Goal: Ask a question

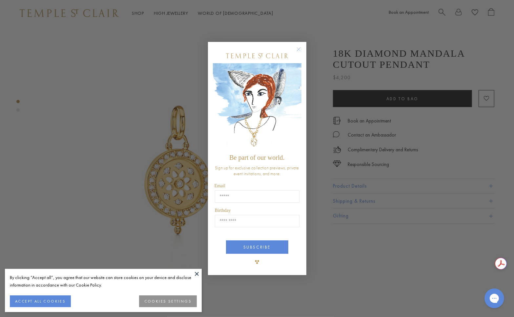
click at [298, 49] on circle "Close dialog" at bounding box center [298, 50] width 8 height 8
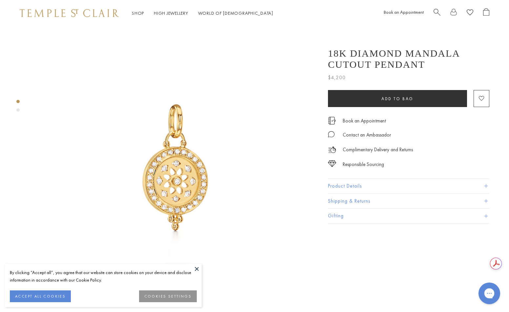
click at [495, 296] on div "Gorgias live chat" at bounding box center [489, 293] width 14 height 14
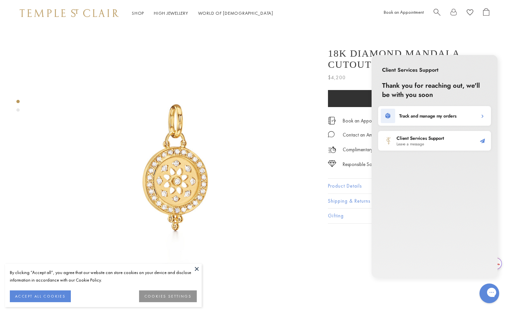
click at [419, 146] on span "Leave a message" at bounding box center [420, 144] width 48 height 5
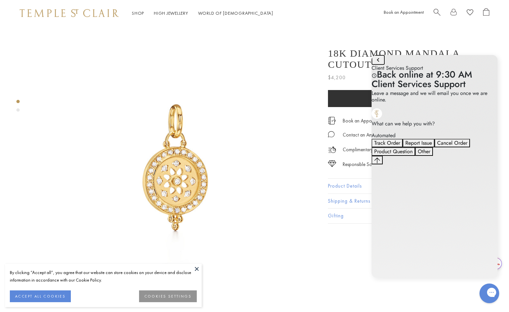
click at [376, 64] on icon "go to home page" at bounding box center [378, 60] width 8 height 8
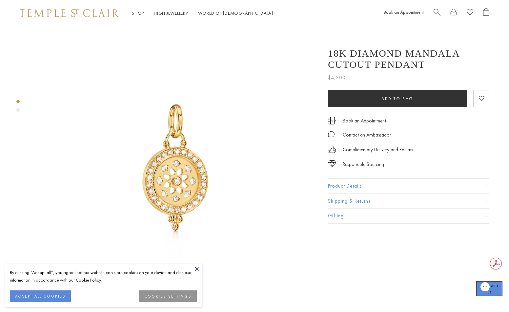
click at [486, 294] on icon "Gorgias live chat" at bounding box center [484, 290] width 7 height 7
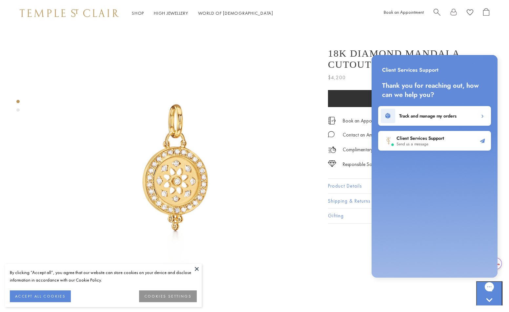
click at [434, 138] on h2 "Client Services Support" at bounding box center [420, 138] width 48 height 7
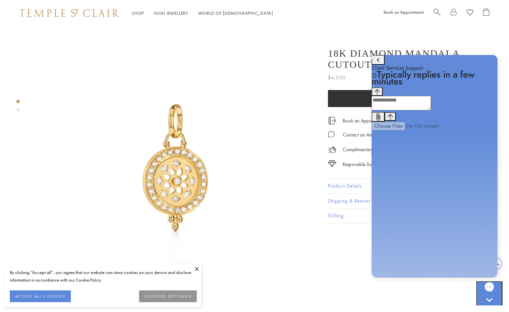
click at [420, 110] on textarea "live chat message input" at bounding box center [400, 103] width 59 height 14
type textarea "**********"
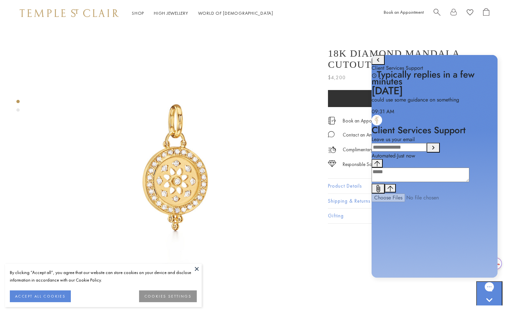
click at [423, 152] on input "Leave us your email" at bounding box center [398, 147] width 55 height 9
type input "**********"
click at [437, 152] on icon "Submit Leave us your email" at bounding box center [433, 148] width 8 height 8
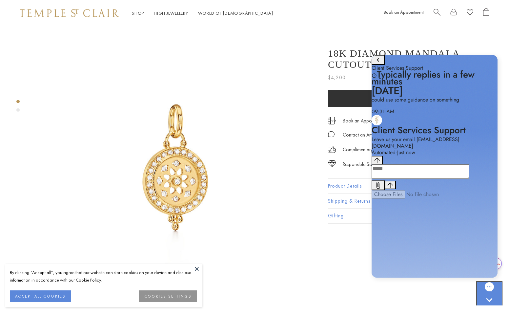
drag, startPoint x: 693, startPoint y: 105, endPoint x: 373, endPoint y: 62, distance: 323.0
copy body "18K Diamond Mandala Cutout Pendant $4,200 From the Celestial Collection, the 18…"
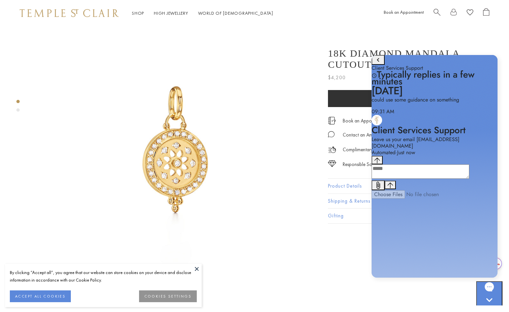
scroll to position [33, 0]
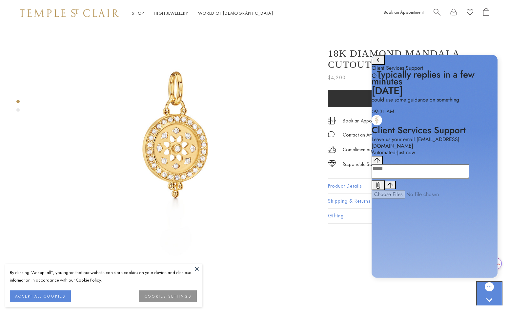
click at [25, 293] on button "ACCEPT ALL COOKIES" at bounding box center [40, 297] width 61 height 12
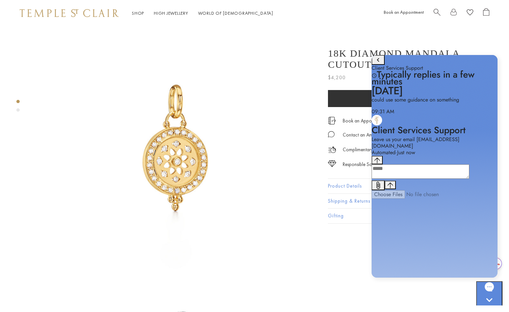
scroll to position [0, 0]
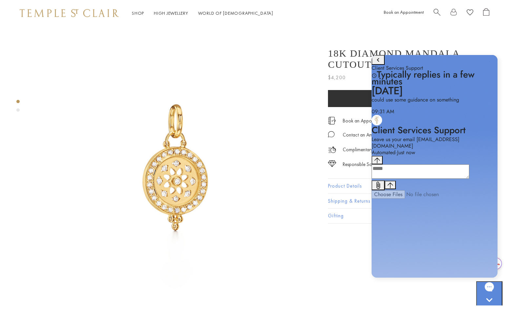
click at [389, 179] on textarea "live chat message input" at bounding box center [420, 172] width 98 height 14
paste textarea "**********"
type textarea "**********"
click at [409, 179] on textarea "live chat message input" at bounding box center [420, 172] width 98 height 14
paste textarea "**********"
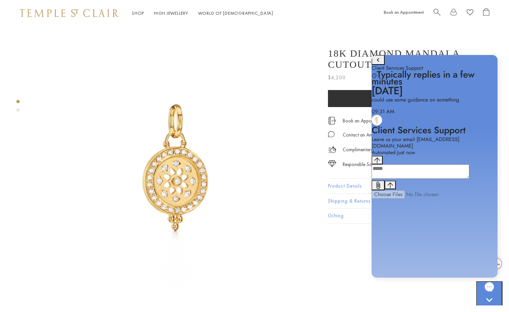
type textarea "**********"
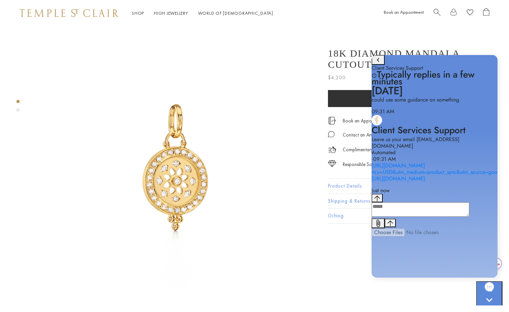
scroll to position [46, 0]
click at [408, 162] on link "https://templestclair.com/products/18k-diamond-mandala-cutout-pendant?variant=1…" at bounding box center [502, 172] width 262 height 21
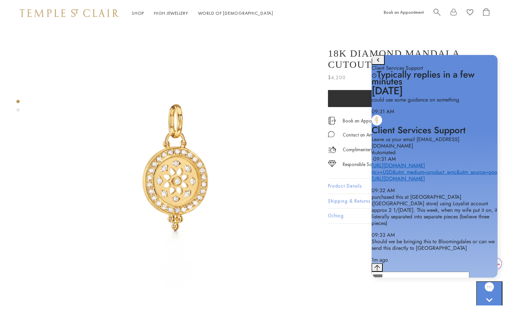
scroll to position [111, 0]
click at [460, 272] on textarea "live chat message input" at bounding box center [420, 279] width 98 height 14
type textarea "***"
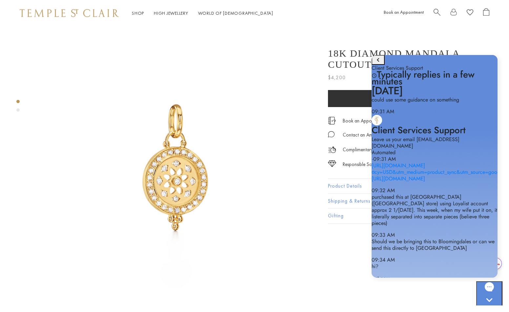
scroll to position [125, 0]
click at [469, 290] on textarea "live chat message input" at bounding box center [420, 297] width 98 height 14
click at [446, 290] on textarea "live chat message input" at bounding box center [420, 297] width 98 height 14
type textarea "*******"
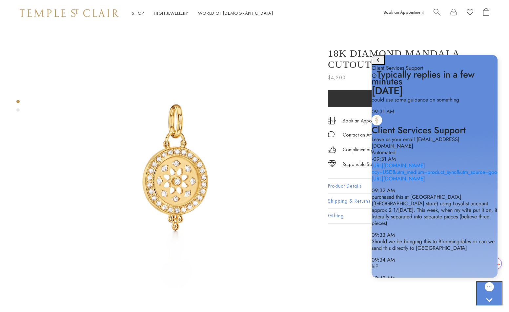
click at [405, 290] on div "18K Diamond Mandala Cutout Pendant $4,200 From the Celestial Collection, the 18…" at bounding box center [414, 316] width 190 height 581
click at [412, 309] on textarea "live chat message input" at bounding box center [420, 316] width 98 height 14
click at [402, 309] on textarea "live chat message input" at bounding box center [420, 316] width 98 height 14
click at [264, 293] on div at bounding box center [169, 316] width 338 height 581
click at [417, 309] on textarea "live chat message input" at bounding box center [420, 316] width 98 height 14
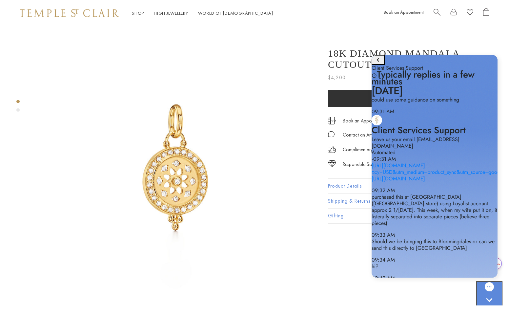
scroll to position [0, 0]
click at [435, 183] on link "https://templestclair.com/products/18k-diamond-mandala-cutout-pendant?variant=1…" at bounding box center [502, 172] width 262 height 21
click at [423, 309] on textarea "live chat message input" at bounding box center [420, 316] width 98 height 14
type textarea "**********"
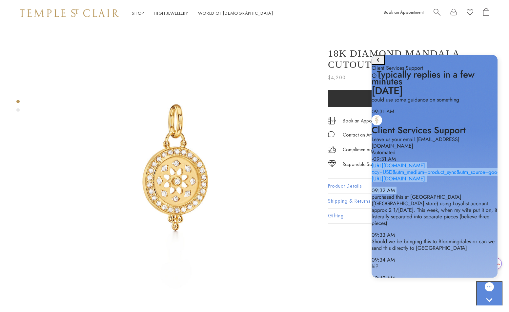
scroll to position [66, 0]
drag, startPoint x: 391, startPoint y: 130, endPoint x: 412, endPoint y: 123, distance: 22.2
copy div "https://templestclair.com/products/18k-diamond-mandala-cutout-pendant?variant=1…"
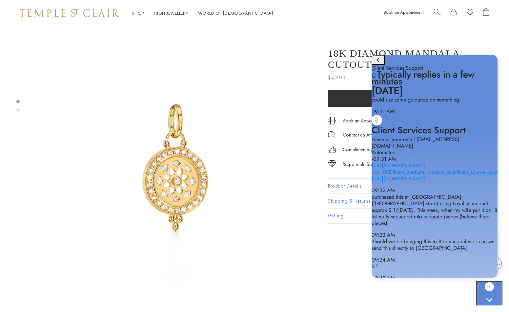
click at [384, 163] on div "9:32 AM. You said: https://templestclair.com/products/18k-diamond-mandala-cutou…" at bounding box center [434, 173] width 126 height 20
drag, startPoint x: 395, startPoint y: 119, endPoint x: 411, endPoint y: 125, distance: 16.6
click at [412, 194] on p "purchased this at Bloomingdales (Short Hills NJ store) using Loyalist account a…" at bounding box center [434, 210] width 126 height 33
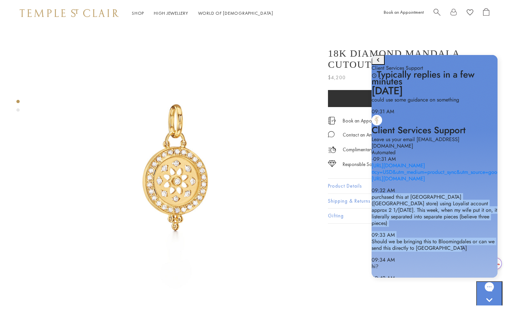
scroll to position [164, 0]
drag, startPoint x: 397, startPoint y: 112, endPoint x: 455, endPoint y: 232, distance: 133.2
click at [455, 232] on div "October 8 9:31 AM. You said: could use some guidance on something 09:31 AM 9:31…" at bounding box center [434, 207] width 126 height 238
copy div "purchased this at Bloomingdales (Short Hills NJ store) using Loyalist account a…"
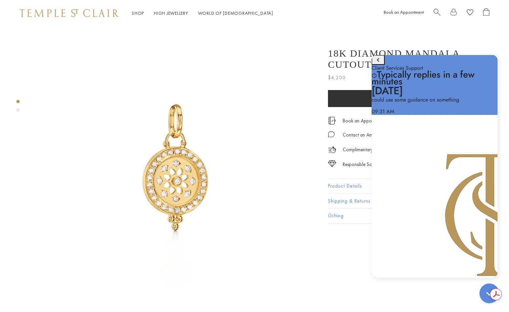
scroll to position [46, 0]
type textarea "**********"
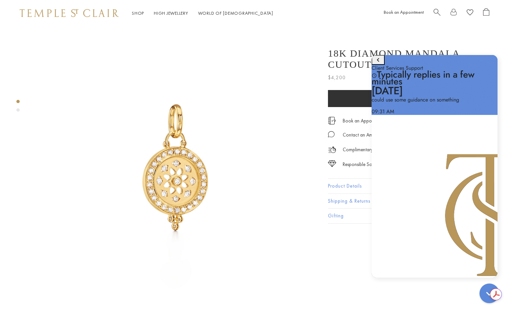
scroll to position [111, 0]
click at [352, 149] on div "18K Diamond Mandala Cutout Pendant $4,200 From the Celestial Collection, the 18…" at bounding box center [408, 132] width 161 height 183
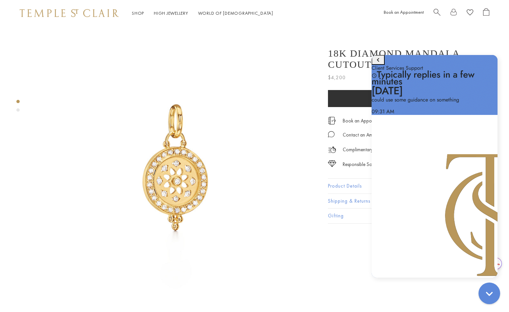
click at [486, 292] on icon "Gorgias live chat" at bounding box center [488, 293] width 7 height 7
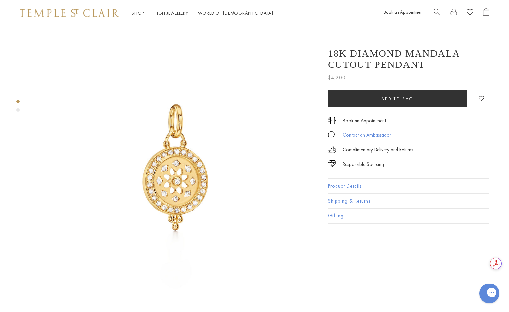
click at [361, 133] on div "Contact an Ambassador" at bounding box center [366, 135] width 48 height 8
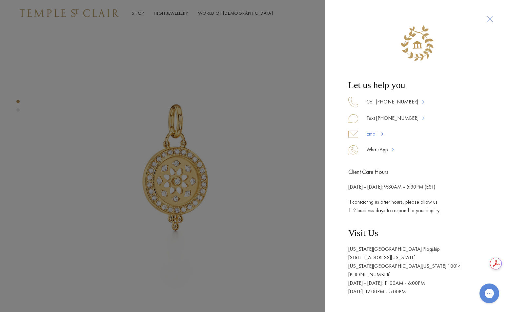
click at [374, 134] on link "Email" at bounding box center [372, 134] width 29 height 9
click at [216, 31] on div "Let us help you Call 877-494-8317 Text 917-755-3121 Email WhatsApp Client Care …" at bounding box center [254, 156] width 509 height 312
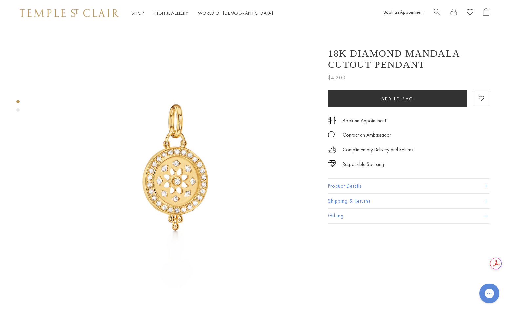
drag, startPoint x: 323, startPoint y: 49, endPoint x: 446, endPoint y: 71, distance: 124.3
click at [446, 71] on div "18K Diamond Mandala Cutout Pendant $4,200 From the Celestial Collection, the 18…" at bounding box center [404, 132] width 170 height 183
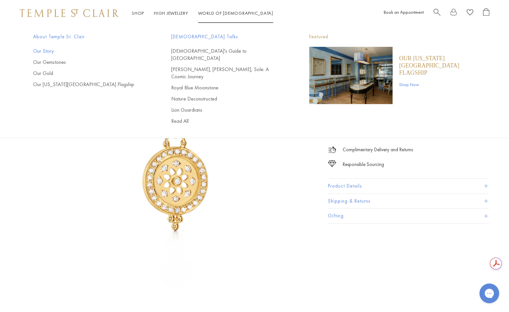
click at [38, 51] on link "Our Story" at bounding box center [89, 51] width 112 height 7
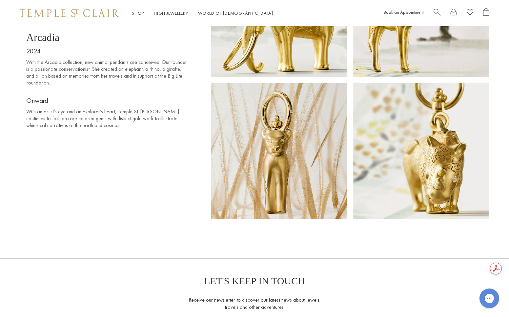
scroll to position [4293, 0]
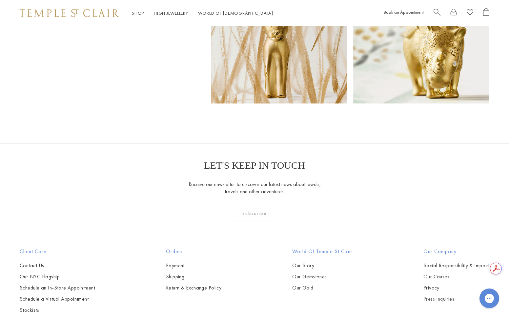
scroll to position [4392, 0]
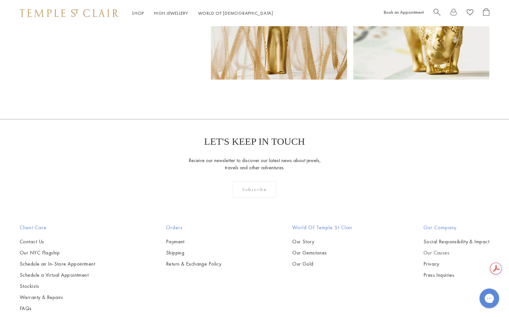
click at [435, 249] on link "Our Causes" at bounding box center [456, 252] width 66 height 7
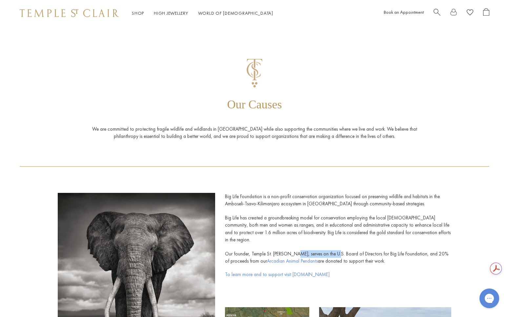
drag, startPoint x: 252, startPoint y: 246, endPoint x: 290, endPoint y: 248, distance: 38.7
click at [290, 250] on p "Our founder, Temple St. [PERSON_NAME], serves on the U.S. Board of Directors fo…" at bounding box center [338, 260] width 226 height 21
